Goal: Transaction & Acquisition: Purchase product/service

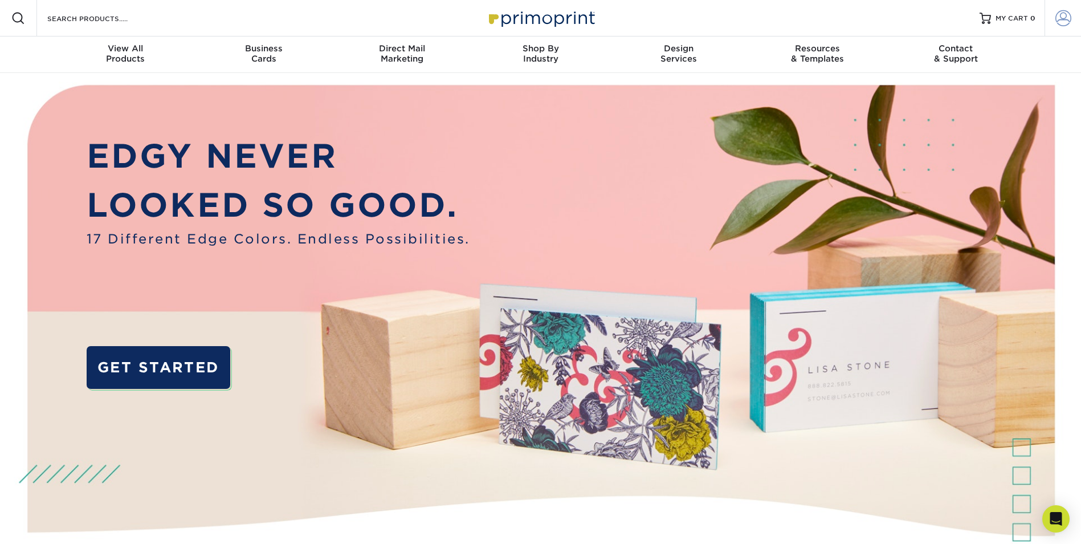
click at [1067, 15] on span at bounding box center [1063, 18] width 16 height 16
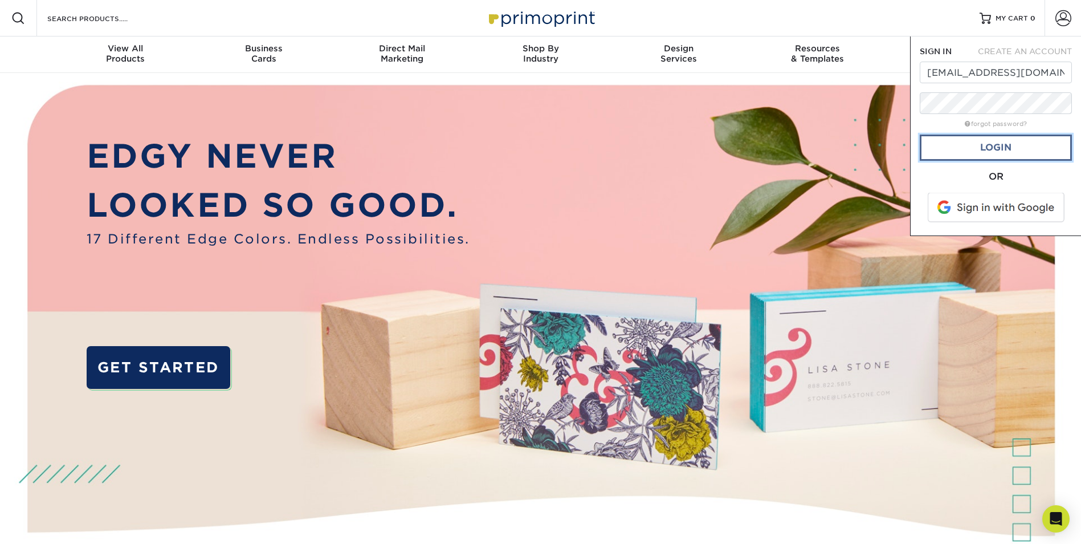
click at [1039, 146] on link "Login" at bounding box center [996, 147] width 152 height 26
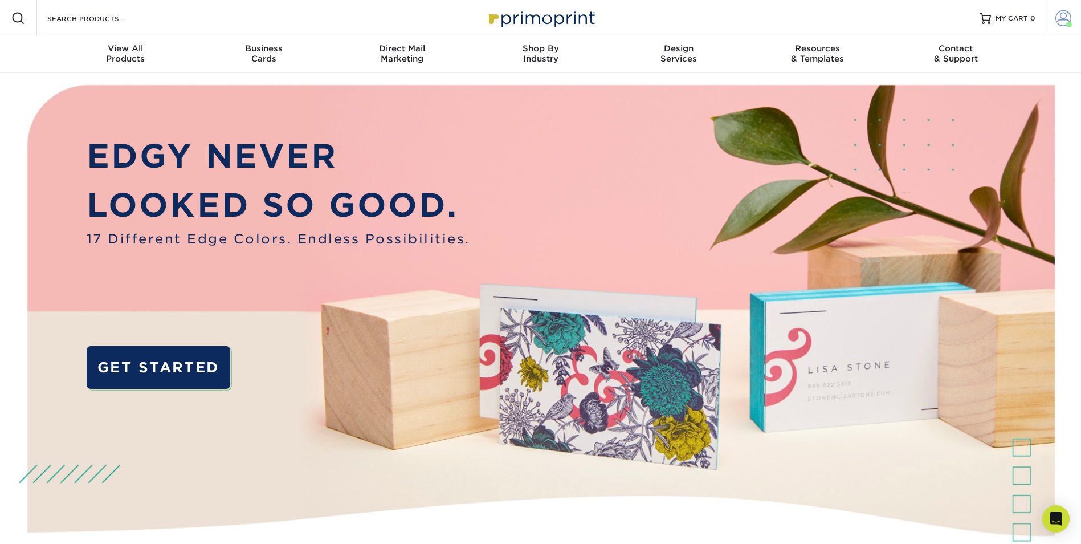
click at [1063, 19] on span at bounding box center [1063, 18] width 16 height 16
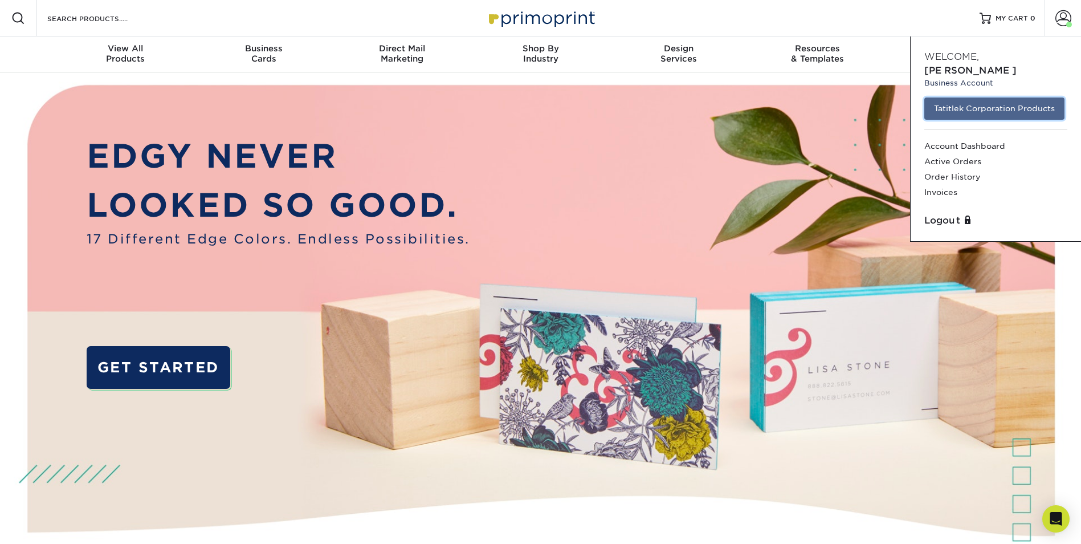
click at [986, 97] on link "Tatitlek Corporation Products" at bounding box center [994, 108] width 140 height 22
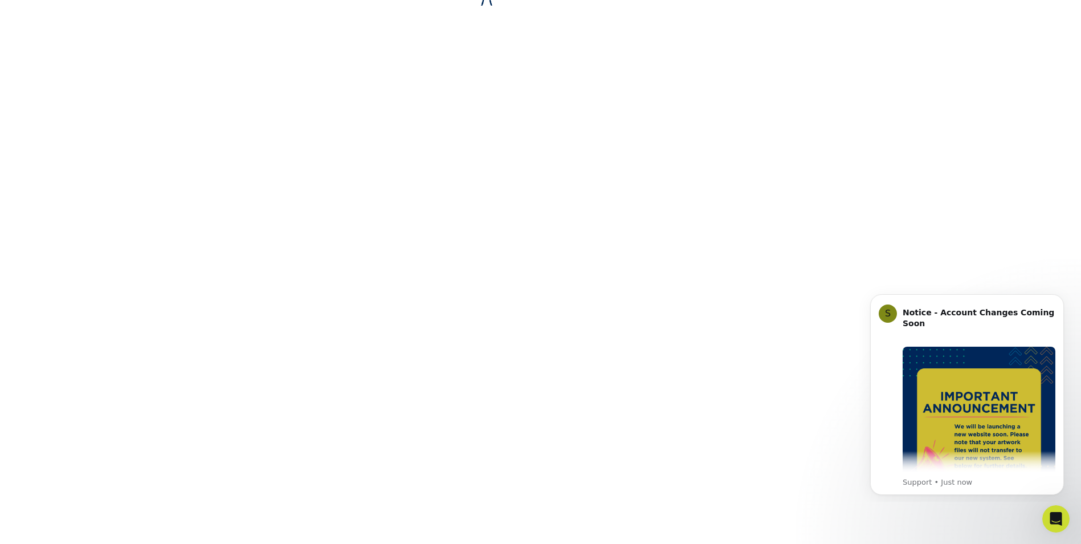
scroll to position [192, 0]
click at [1059, 297] on icon "Dismiss notification" at bounding box center [1061, 297] width 6 height 6
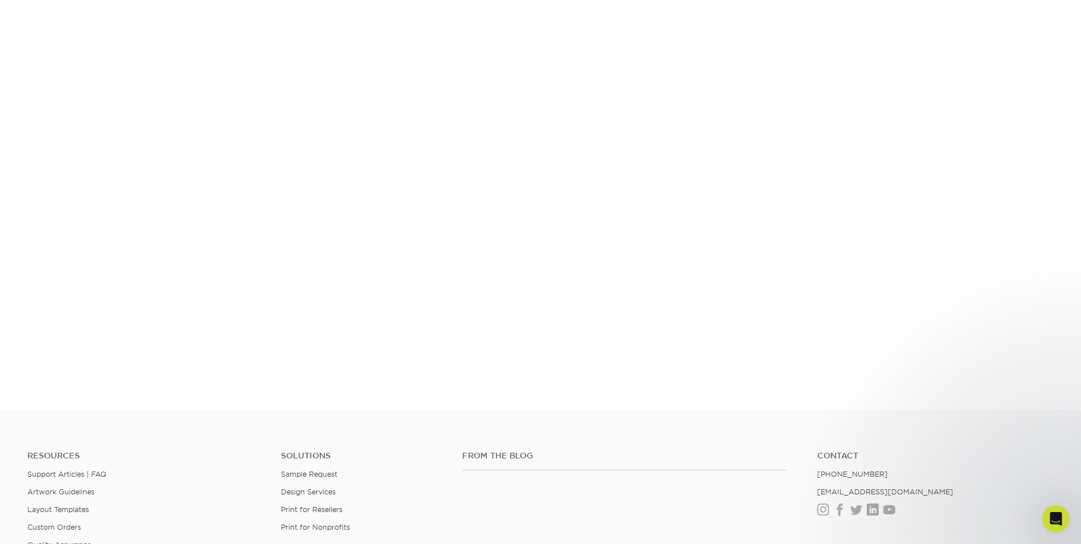
scroll to position [342, 0]
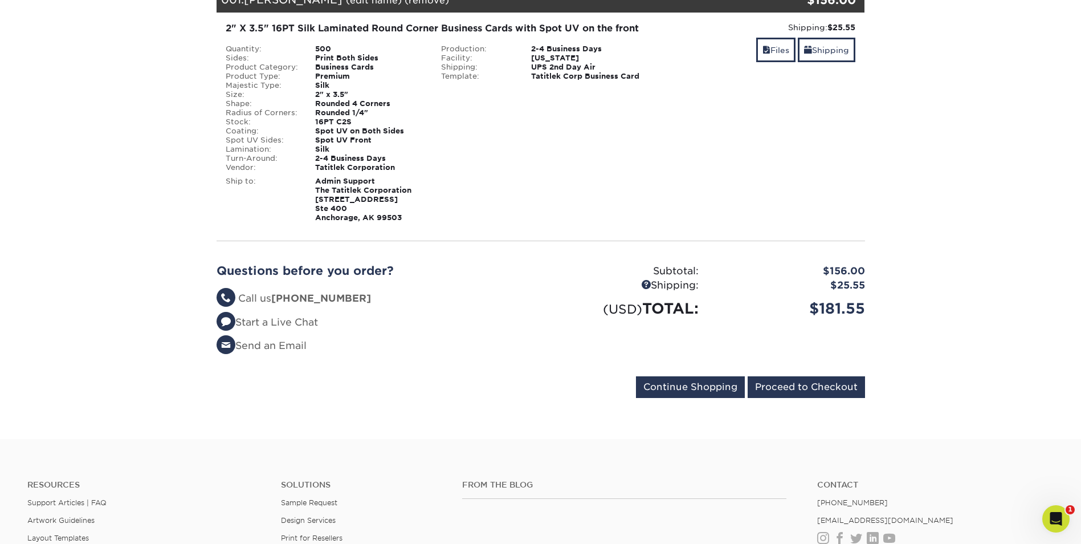
scroll to position [285, 0]
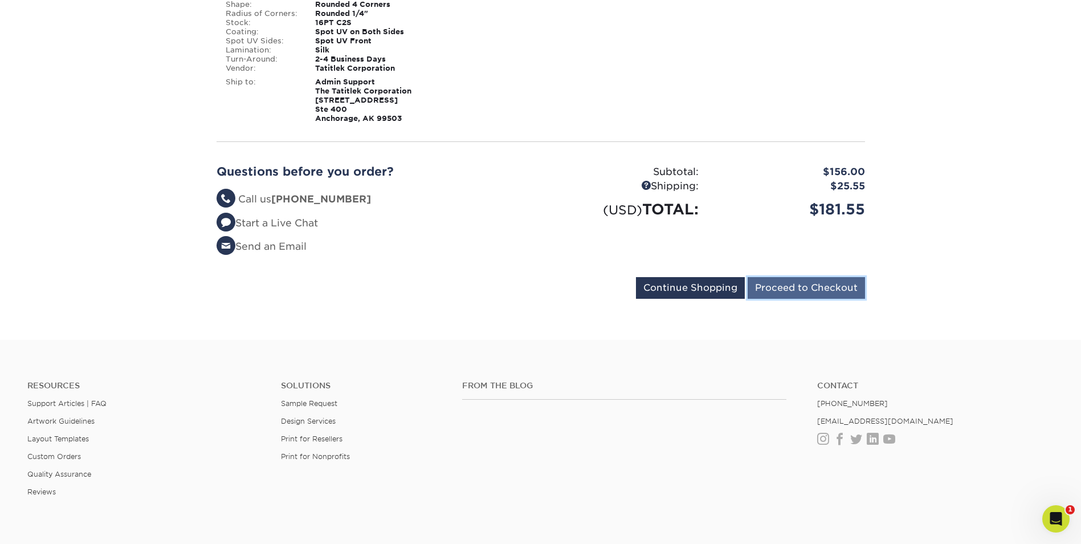
click at [792, 299] on input "Proceed to Checkout" at bounding box center [806, 288] width 117 height 22
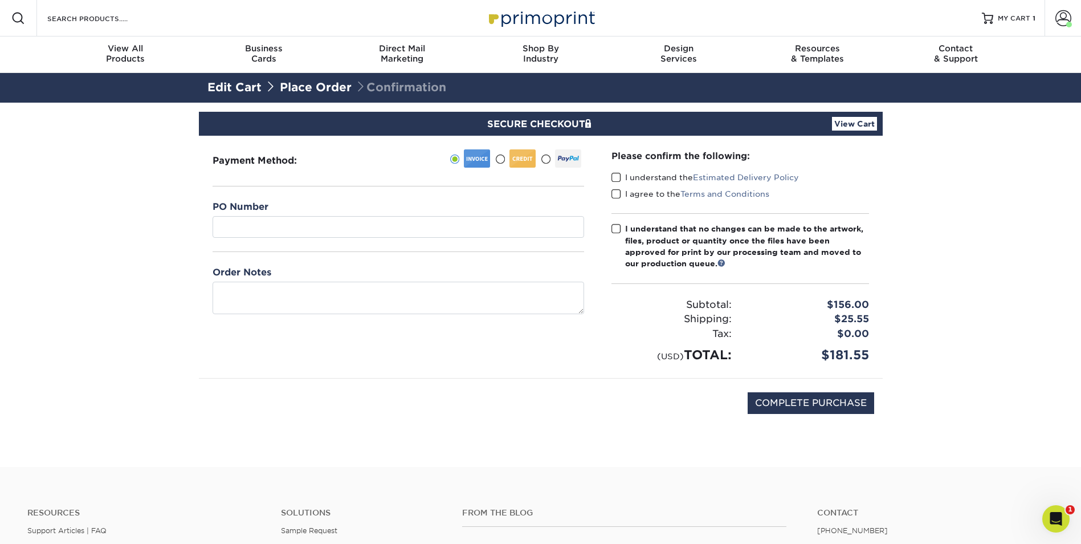
click at [497, 157] on span at bounding box center [500, 159] width 10 height 11
click at [0, 0] on input "radio" at bounding box center [0, 0] width 0 height 0
click at [617, 175] on span at bounding box center [616, 177] width 10 height 11
click at [0, 0] on input "I understand the Estimated Delivery Policy" at bounding box center [0, 0] width 0 height 0
click at [613, 195] on span at bounding box center [616, 194] width 10 height 11
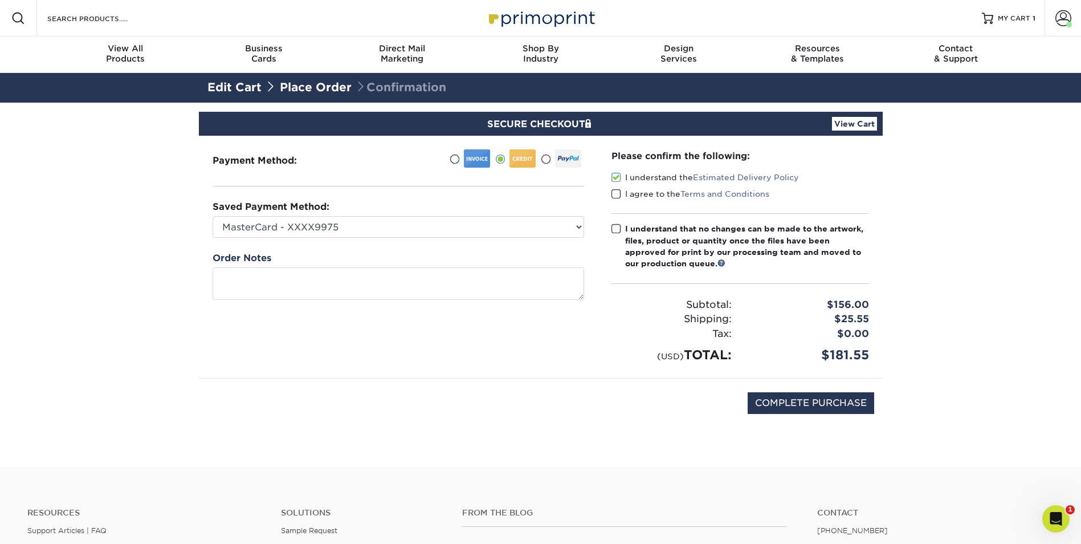
click at [0, 0] on input "I agree to the Terms and Conditions" at bounding box center [0, 0] width 0 height 0
click at [615, 230] on span at bounding box center [616, 228] width 10 height 11
click at [0, 0] on input "I understand that no changes can be made to the artwork, files, product or quan…" at bounding box center [0, 0] width 0 height 0
click at [806, 394] on input "COMPLETE PURCHASE" at bounding box center [811, 403] width 127 height 22
type input "PROCESSING, PLEASE WAIT..."
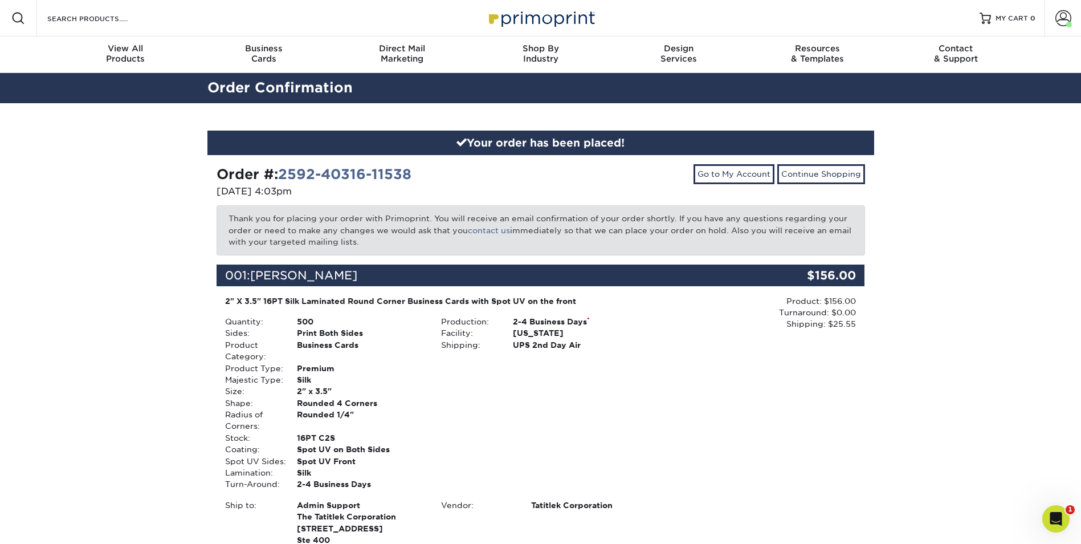
click at [1008, 390] on div "Your order has been placed! Order #: 2592-40316-11538 [DATE] 4:03pm Go to My Ac…" at bounding box center [540, 436] width 1081 height 667
